Goal: Task Accomplishment & Management: Complete application form

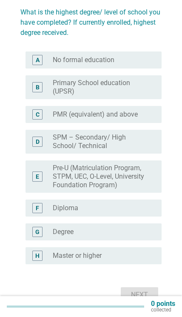
scroll to position [62, 0]
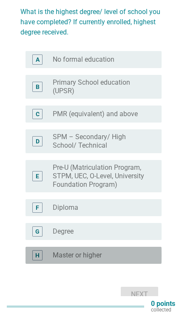
click at [124, 255] on div "radio_button_unchecked Master or higher" at bounding box center [100, 255] width 95 height 9
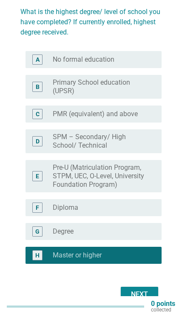
click at [151, 295] on div "Next" at bounding box center [140, 294] width 24 height 10
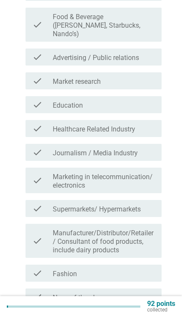
scroll to position [155, 0]
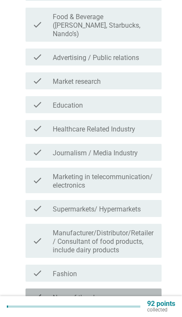
click at [136, 293] on div "check_box_outline_blank None of the above" at bounding box center [104, 297] width 102 height 10
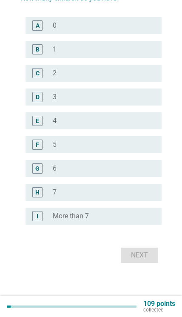
scroll to position [0, 0]
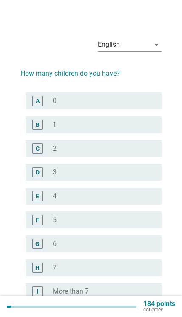
click at [66, 94] on div "A radio_button_unchecked 0" at bounding box center [94, 100] width 136 height 17
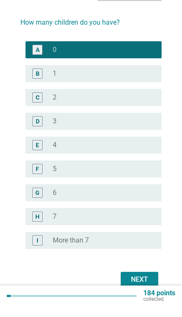
scroll to position [40, 0]
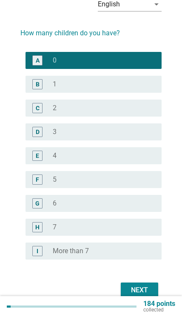
click at [147, 290] on div "Next" at bounding box center [140, 290] width 24 height 10
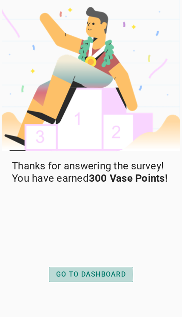
click at [111, 280] on div "GO TO DASHBOARD" at bounding box center [91, 274] width 70 height 10
